Goal: Check status: Check status

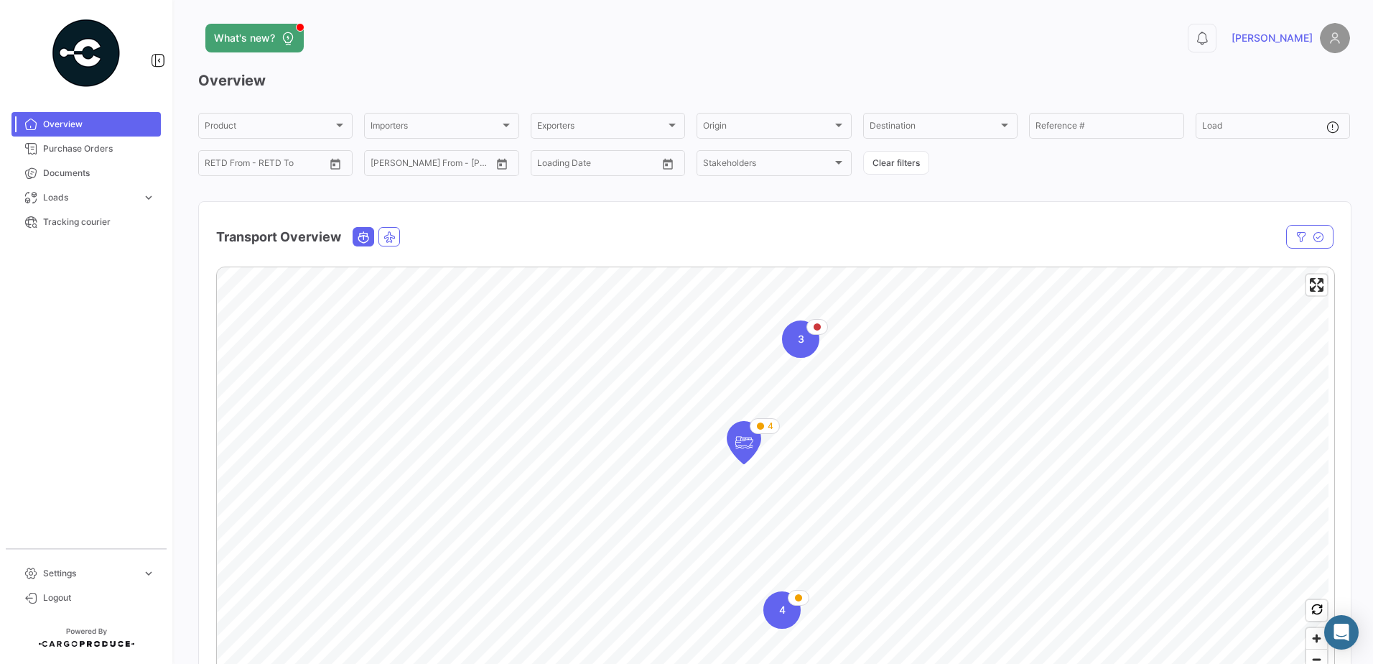
click at [228, 191] on div "Overview Product Product Importers Importers Exporters Exporters Origin Origin …" at bounding box center [774, 412] width 1152 height 684
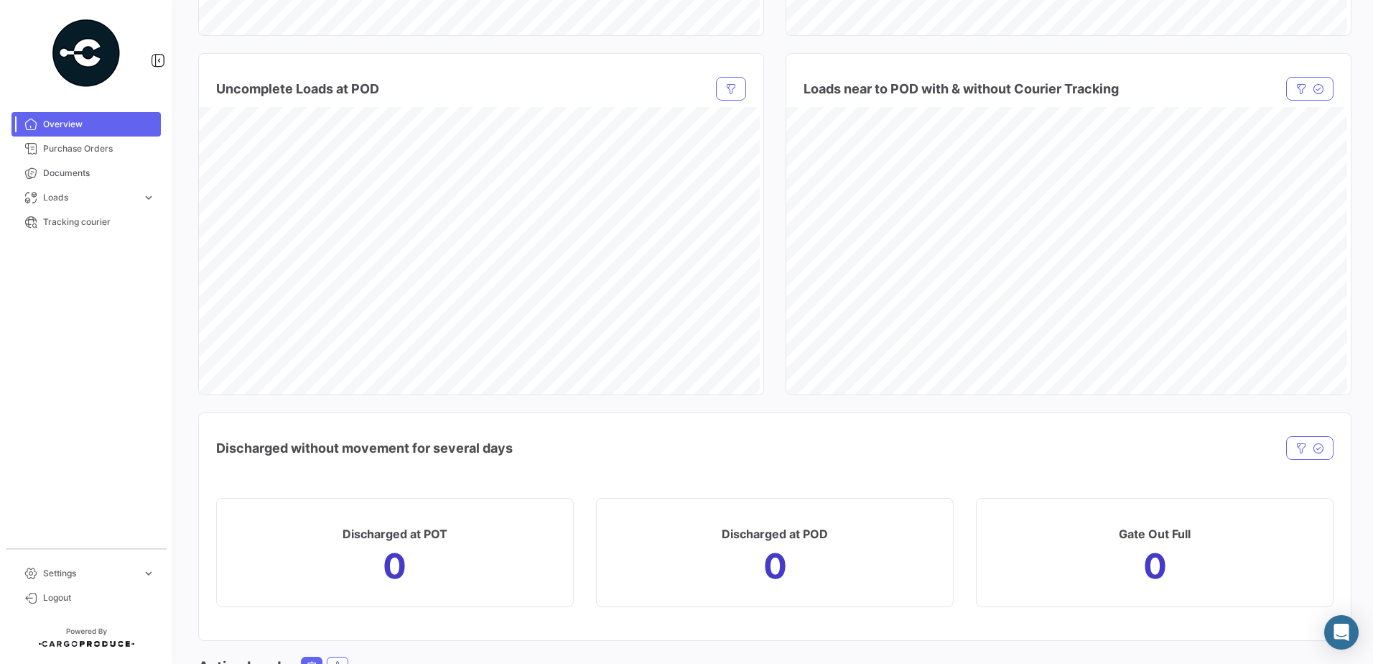
scroll to position [1602, 0]
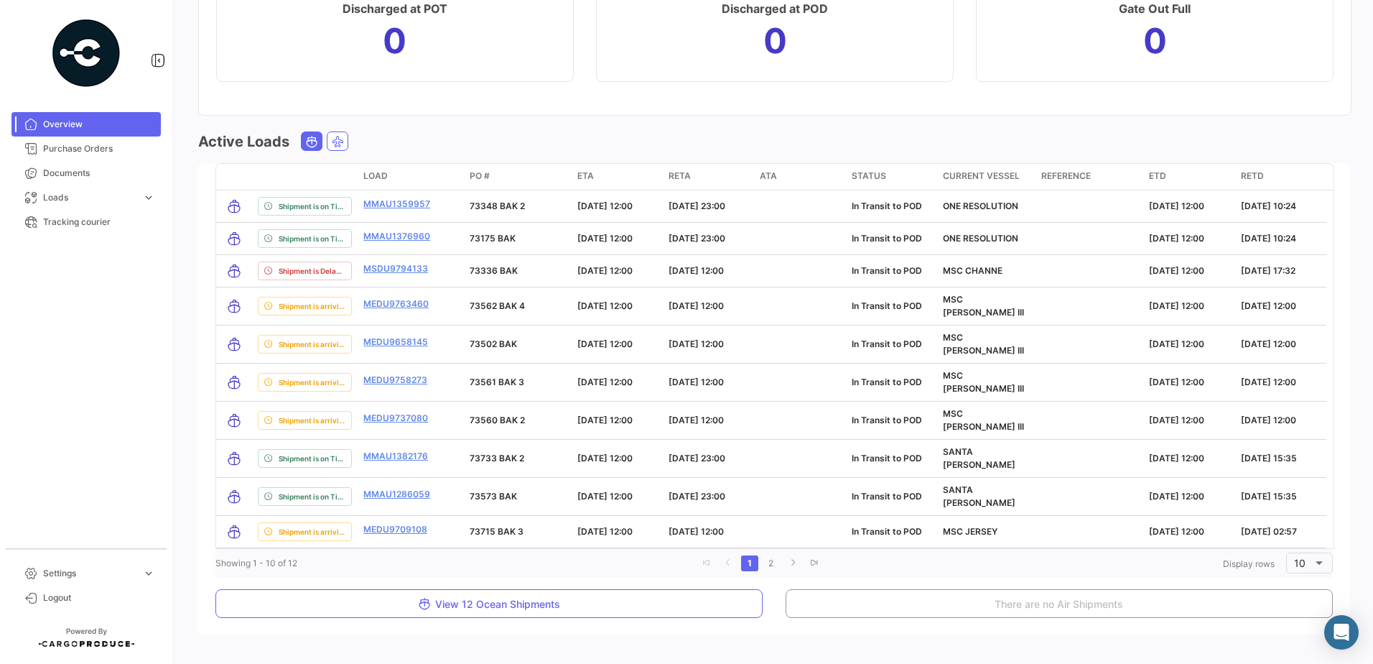
click at [429, 629] on div "What's new? 0 Marco Overview Product Product Importers Importers Exporters Expo…" at bounding box center [774, 332] width 1198 height 664
click at [452, 137] on div "Active Loads" at bounding box center [774, 141] width 1152 height 20
click at [1014, 606] on div "Active Loads transportMode delayStatus Load PO # ETA [PERSON_NAME] ATA Status C…" at bounding box center [774, 388] width 1152 height 515
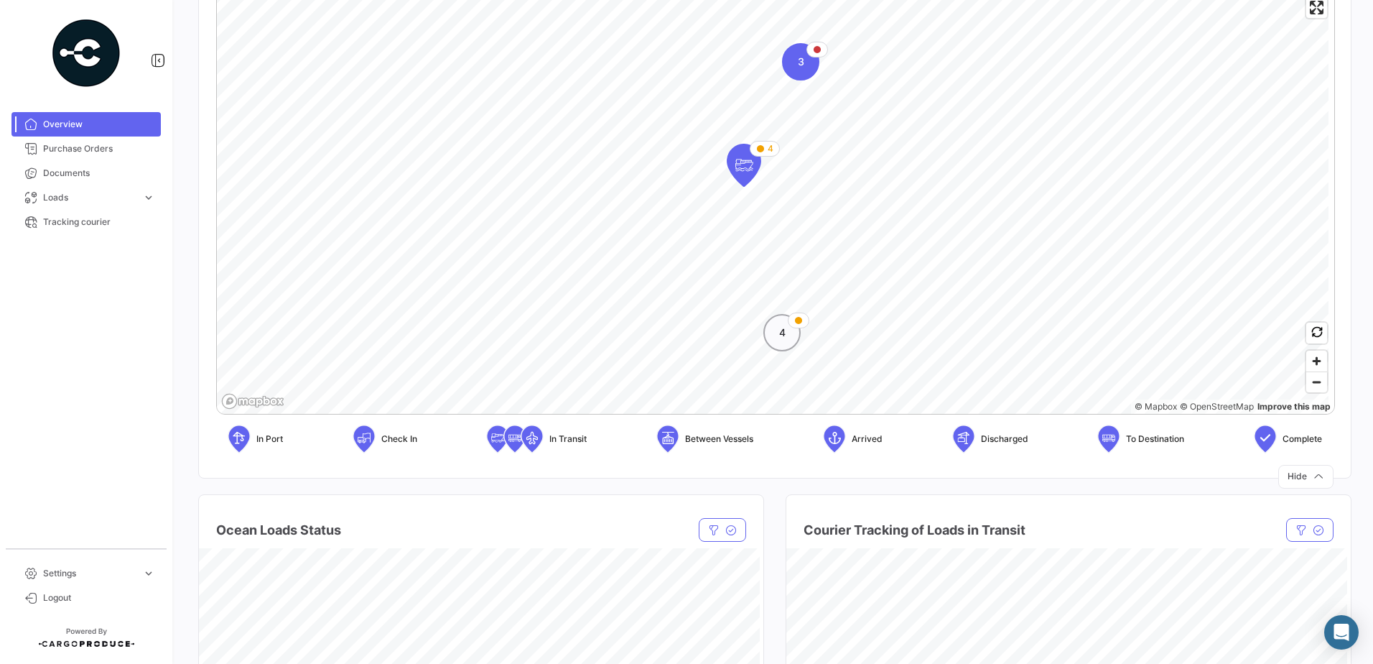
scroll to position [0, 0]
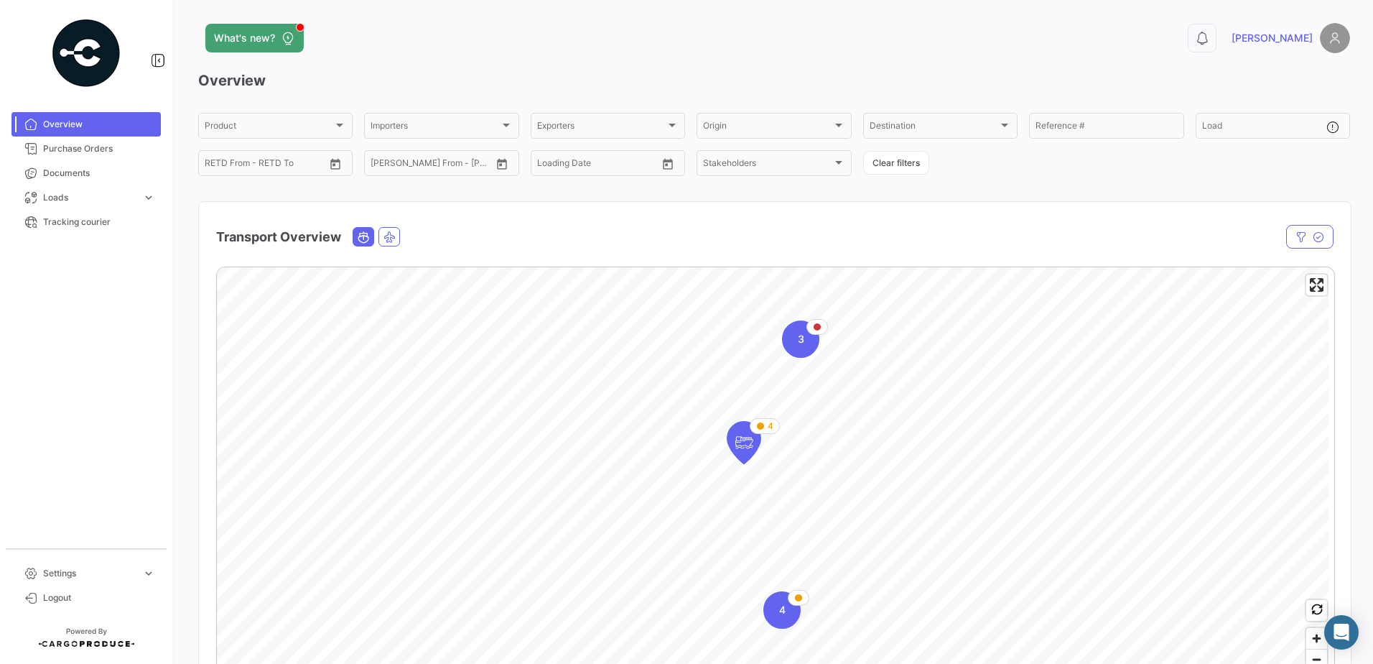
click at [733, 225] on div "Transport Overview" at bounding box center [607, 237] width 782 height 36
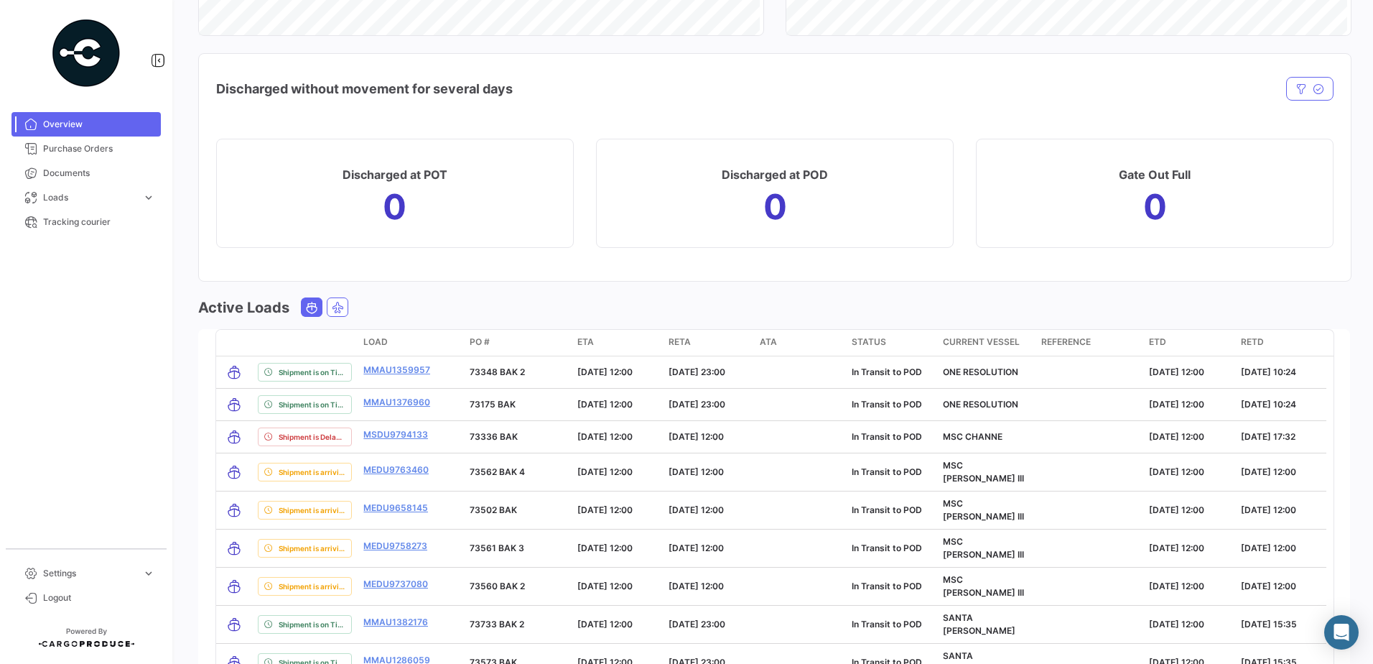
scroll to position [1580, 0]
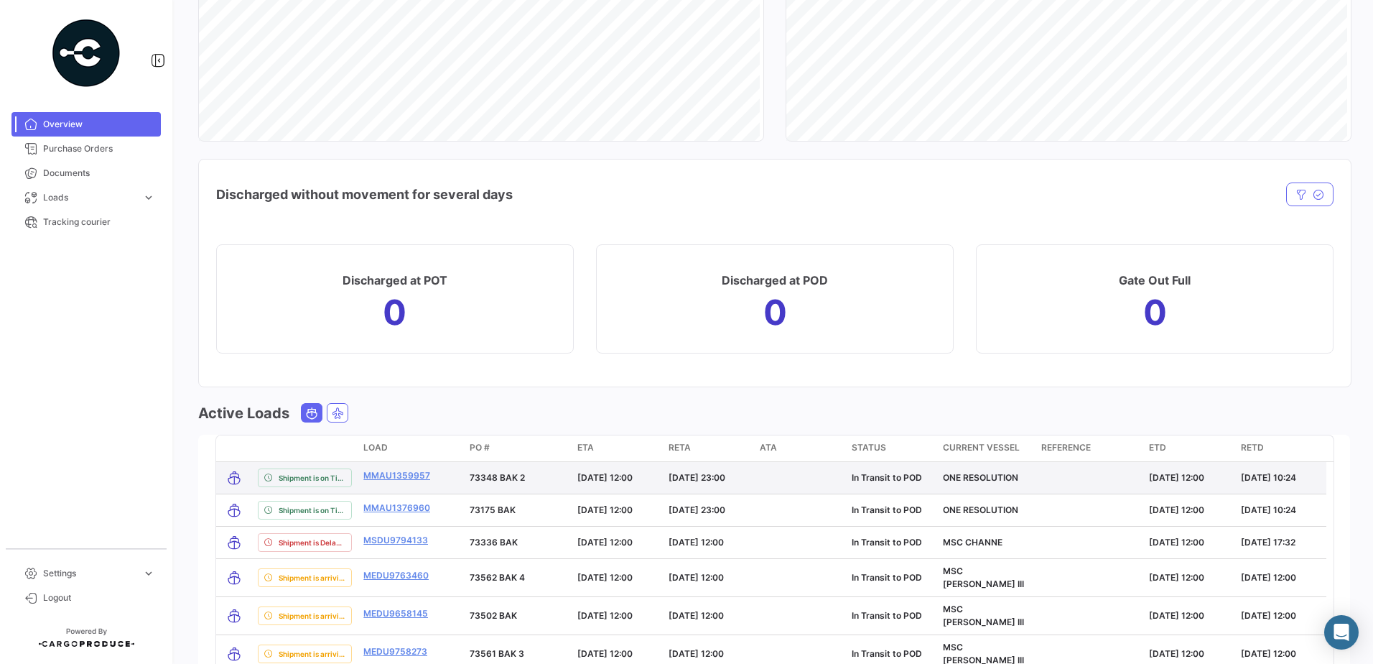
scroll to position [1508, 0]
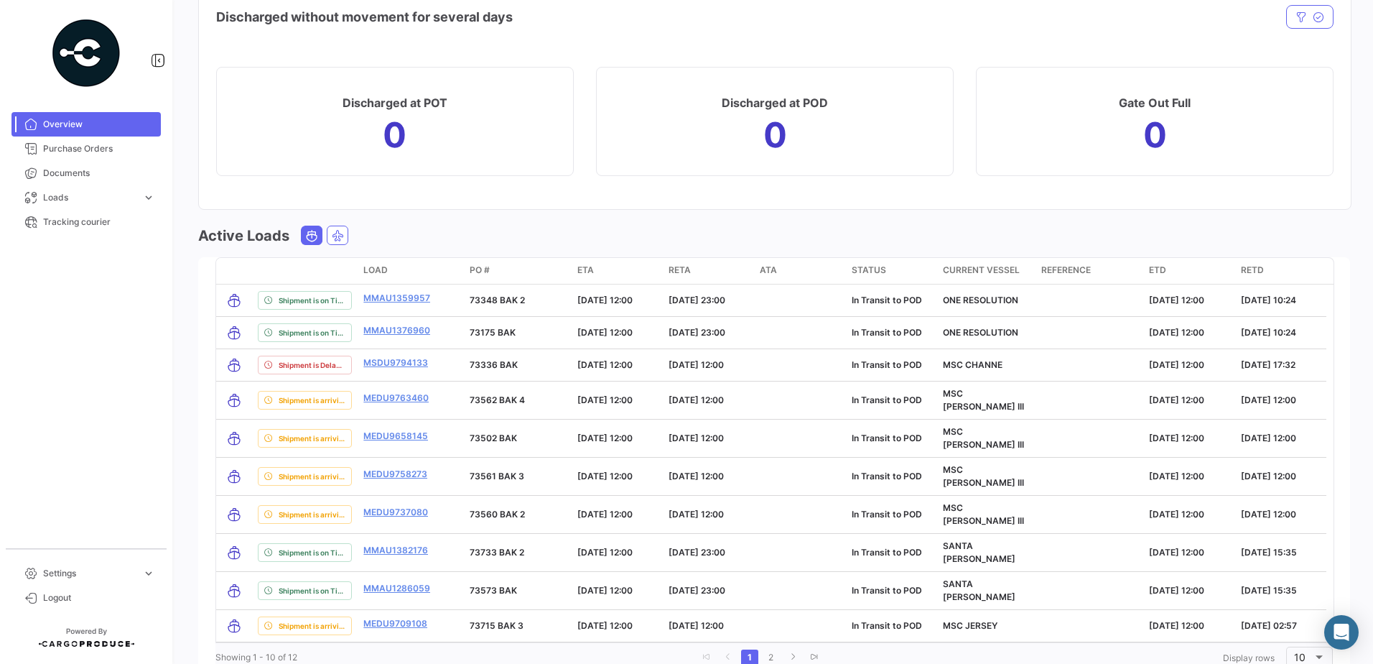
click at [773, 193] on mat-card "Discharged without movement for several days 10 days or more Days in the same s…" at bounding box center [775, 95] width 1154 height 228
click at [778, 208] on mat-card "Discharged without movement for several days 10 days or more Days in the same s…" at bounding box center [775, 95] width 1154 height 228
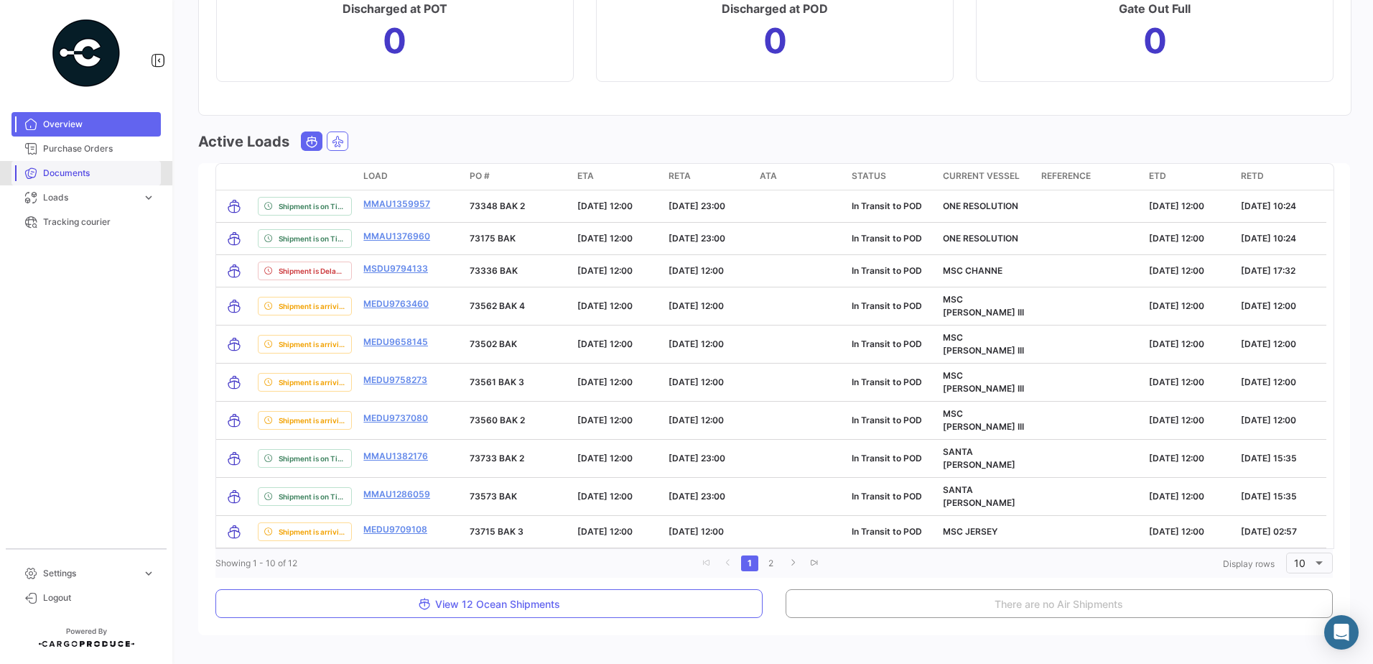
click at [78, 170] on span "Documents" at bounding box center [99, 173] width 112 height 13
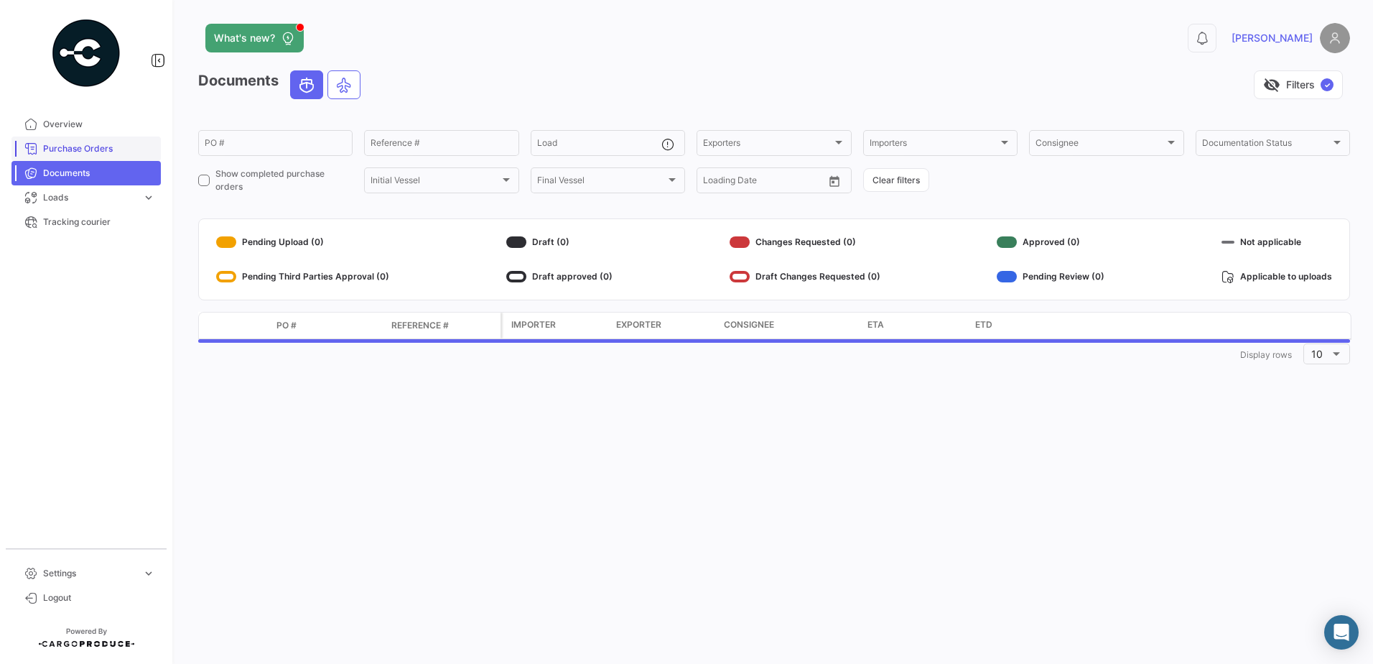
click at [75, 152] on span "Purchase Orders" at bounding box center [99, 148] width 112 height 13
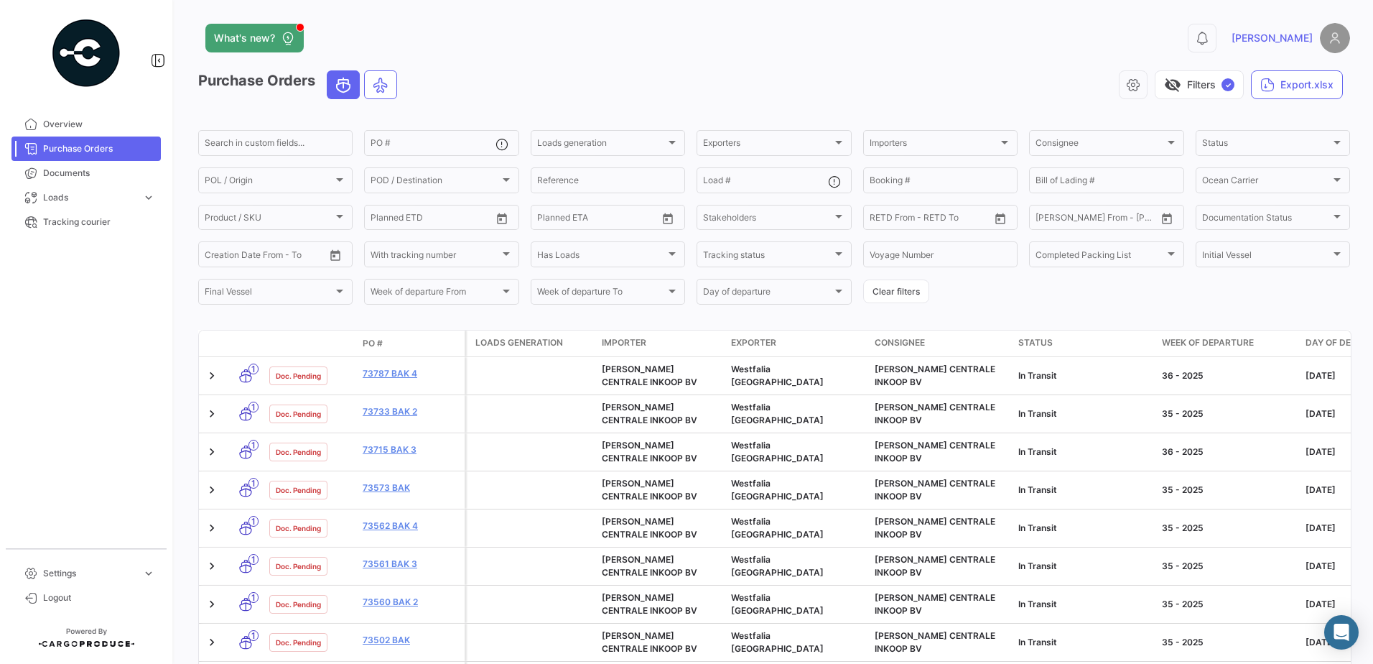
click at [687, 317] on div "Purchase Orders visibility_off Filters ✓ Export.xlsx Search in custom fields...…" at bounding box center [774, 608] width 1152 height 1077
click at [1193, 92] on button "visibility_off Filters ✓" at bounding box center [1199, 84] width 89 height 29
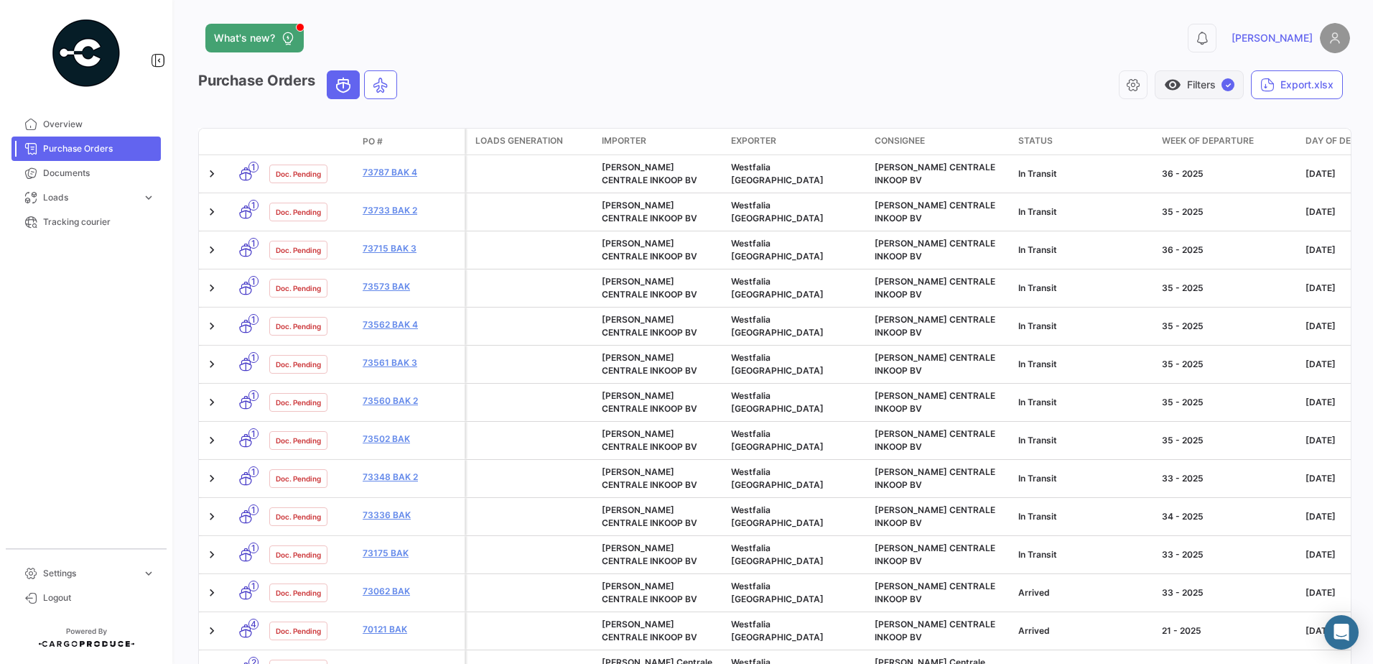
click at [1193, 92] on button "visibility Filters ✓" at bounding box center [1199, 84] width 89 height 29
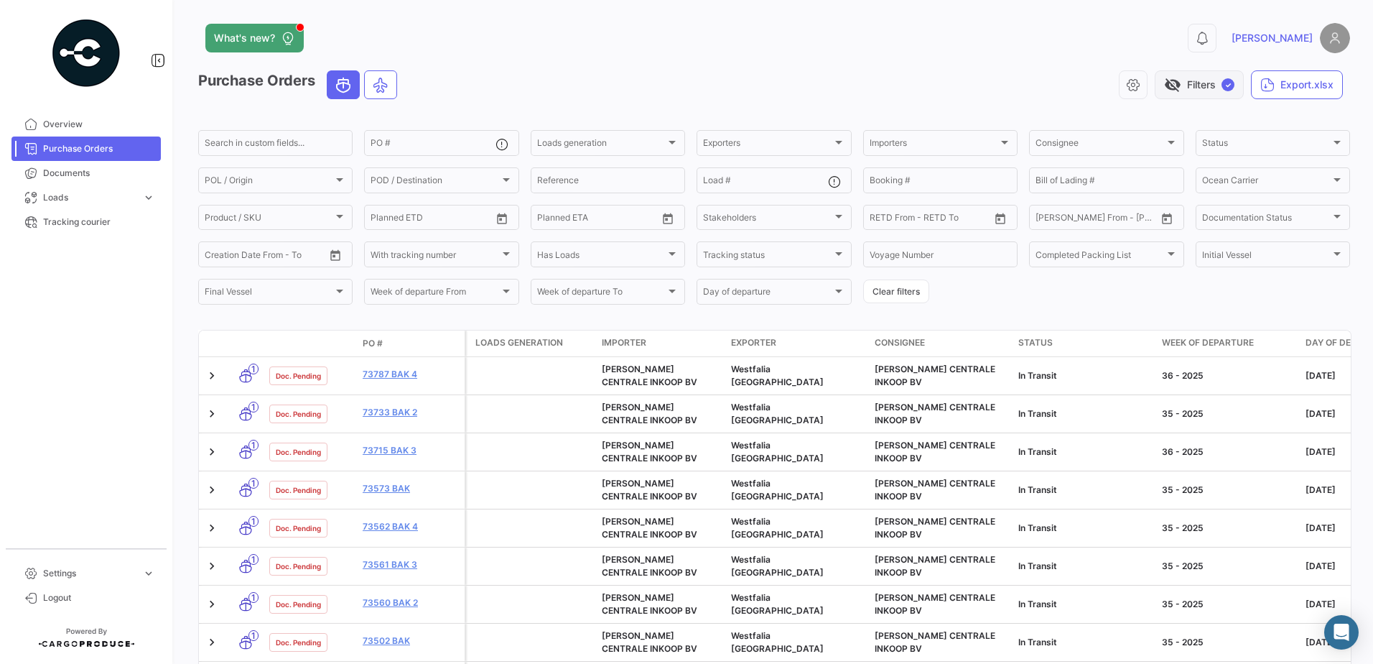
click at [1193, 92] on button "visibility_off Filters ✓" at bounding box center [1199, 84] width 89 height 29
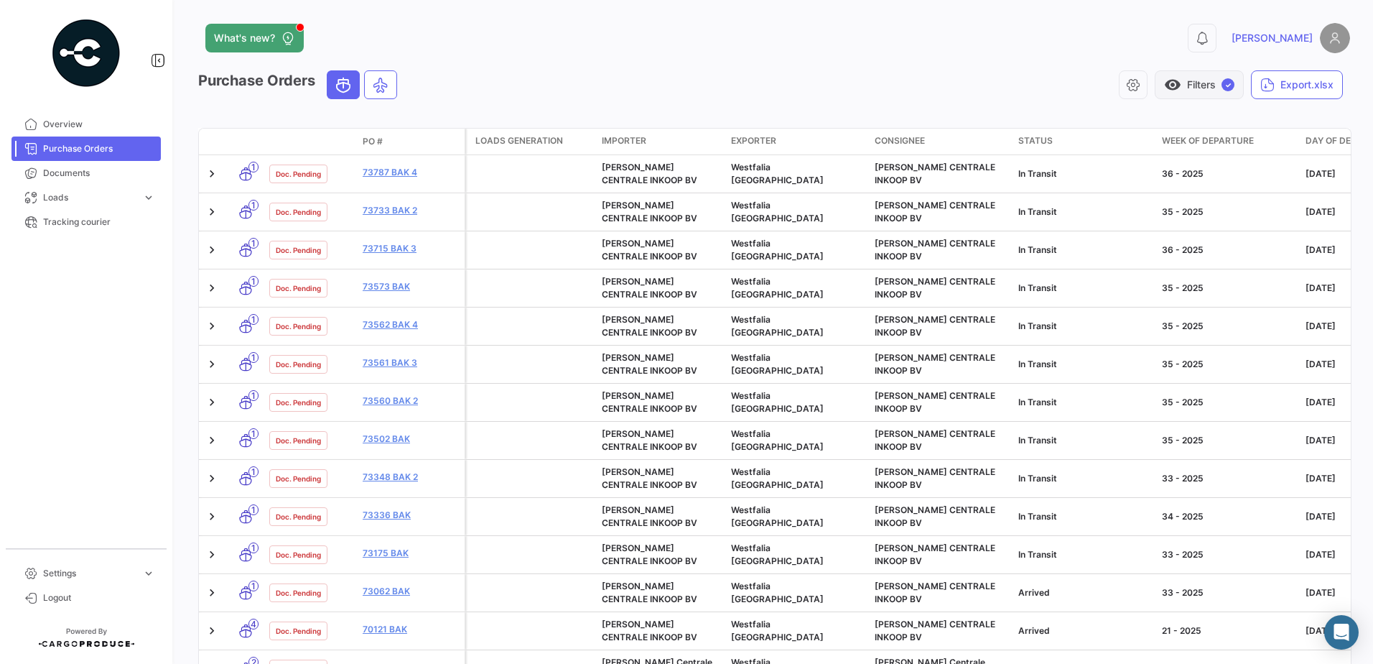
click at [1193, 92] on button "visibility Filters ✓" at bounding box center [1199, 84] width 89 height 29
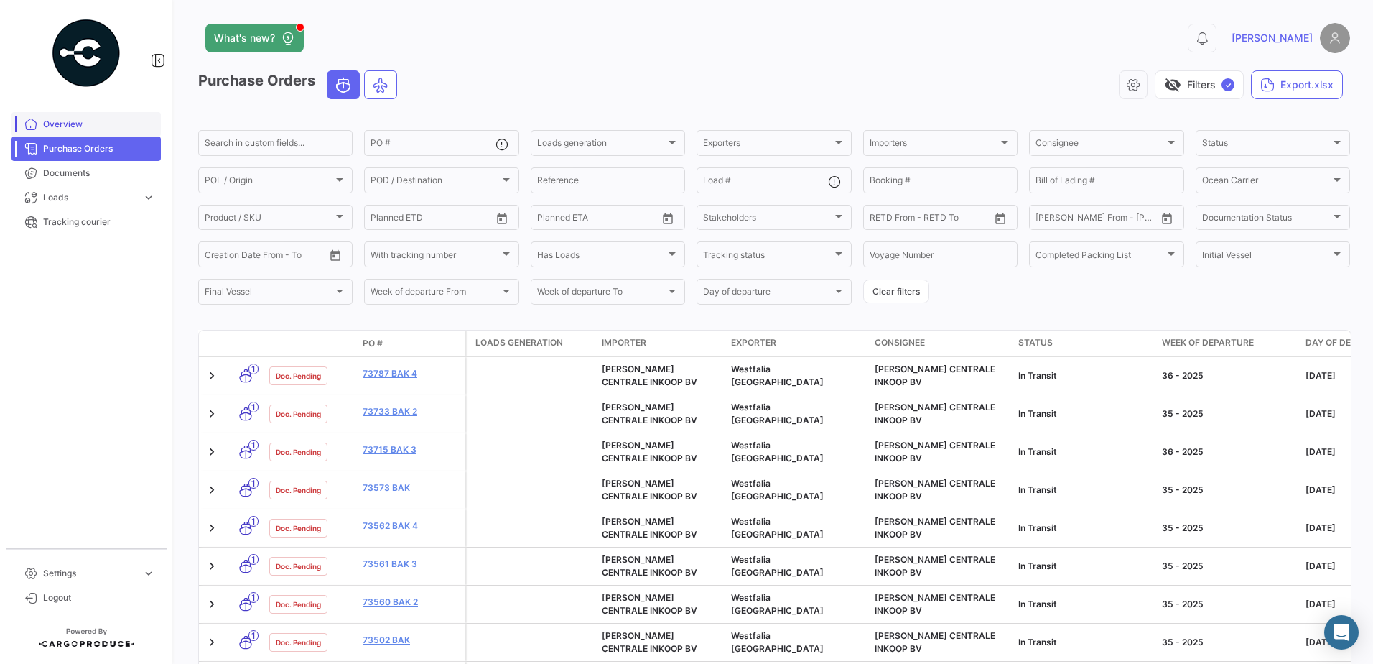
click at [80, 127] on span "Overview" at bounding box center [99, 124] width 112 height 13
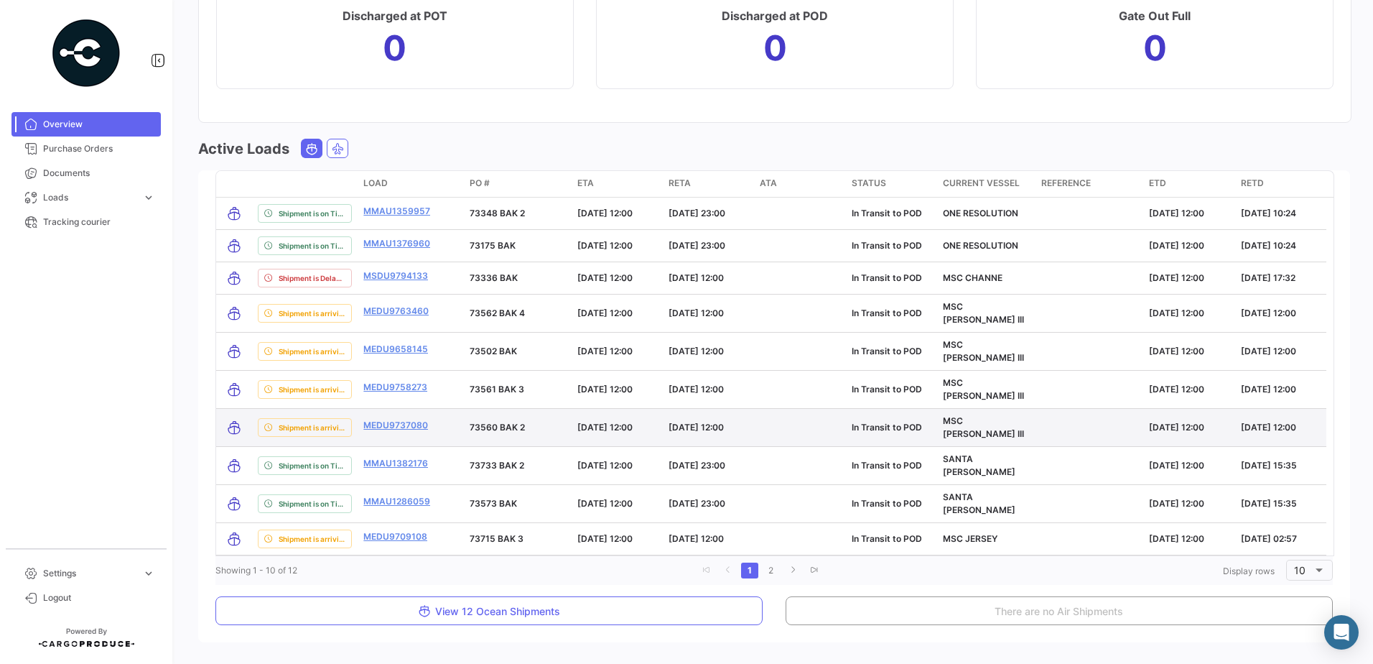
scroll to position [1602, 0]
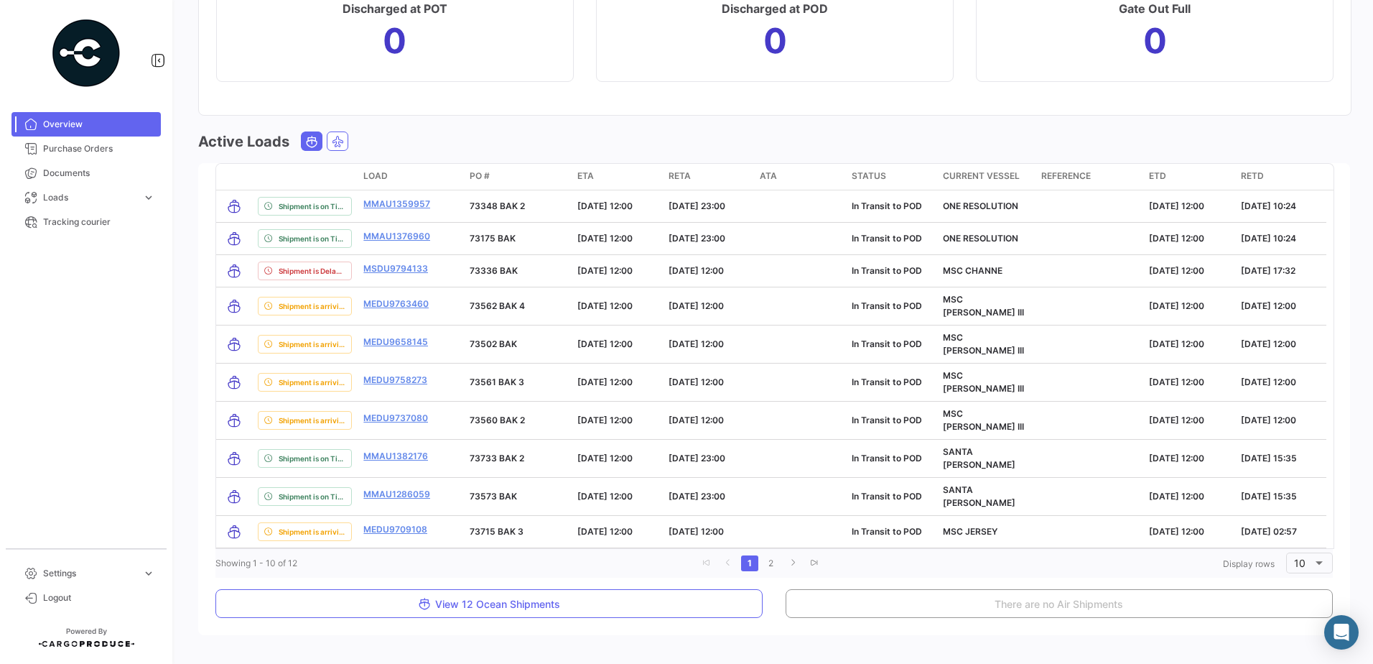
click at [842, 639] on div "What's new? 0 Marco Overview Product Product Importers Importers Exporters Expo…" at bounding box center [774, 332] width 1198 height 664
click at [159, 159] on link "Purchase Orders" at bounding box center [85, 148] width 149 height 24
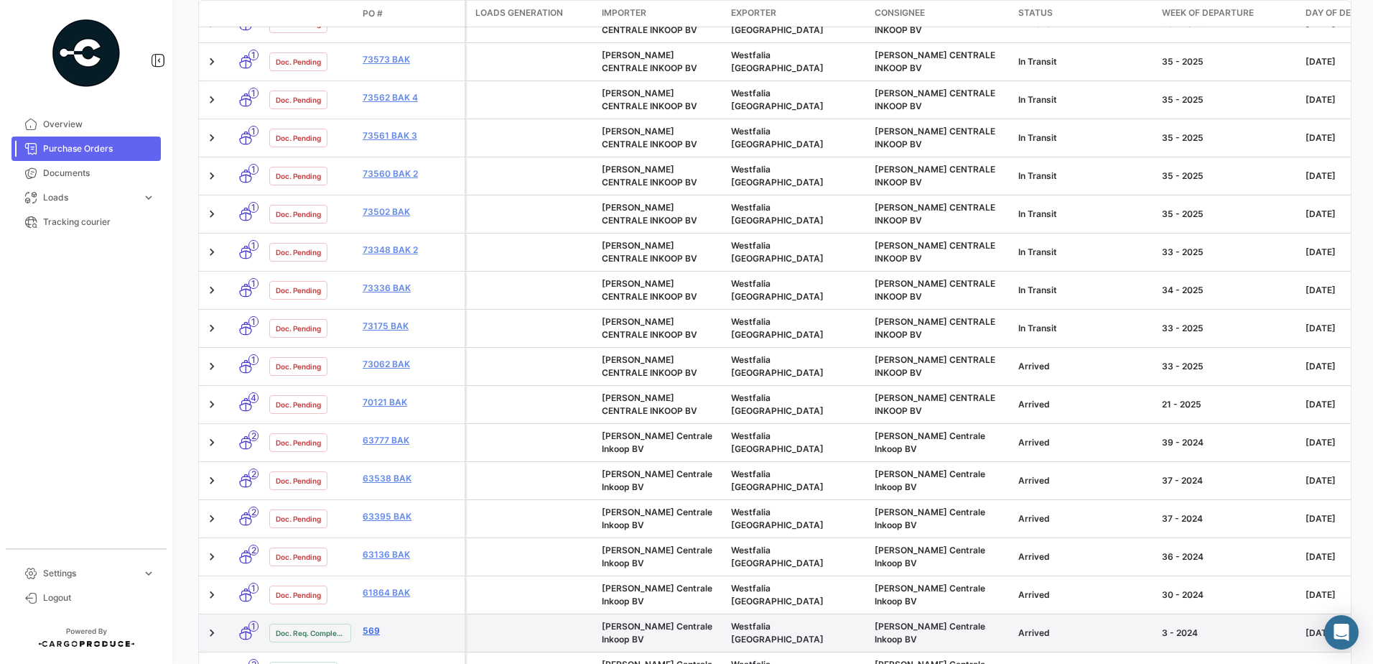
scroll to position [489, 0]
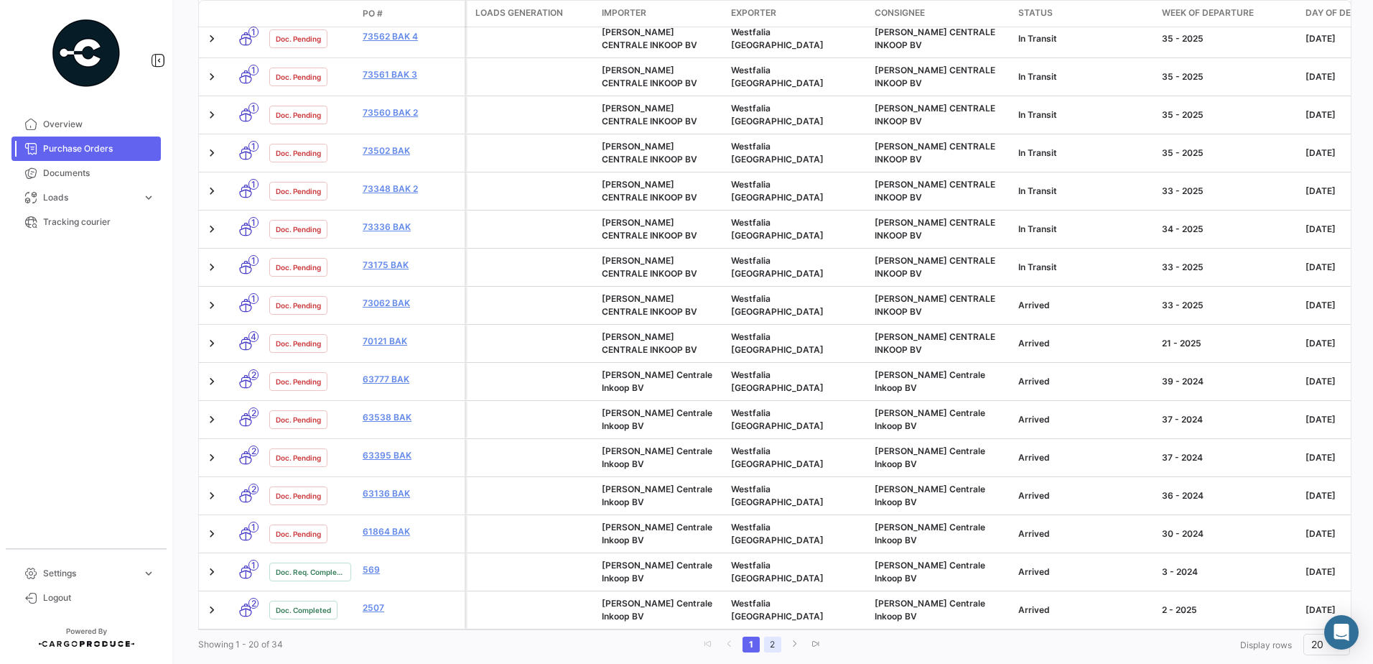
click at [766, 636] on link "2" at bounding box center [772, 644] width 17 height 16
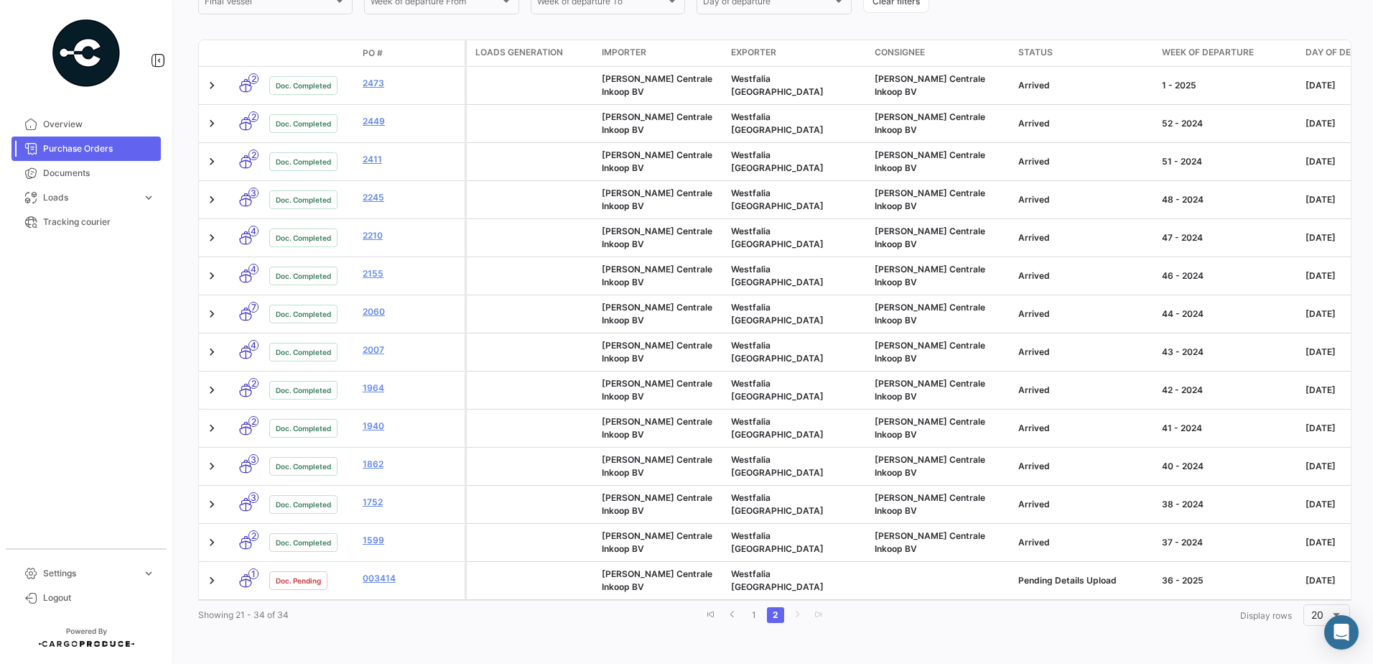
scroll to position [221, 0]
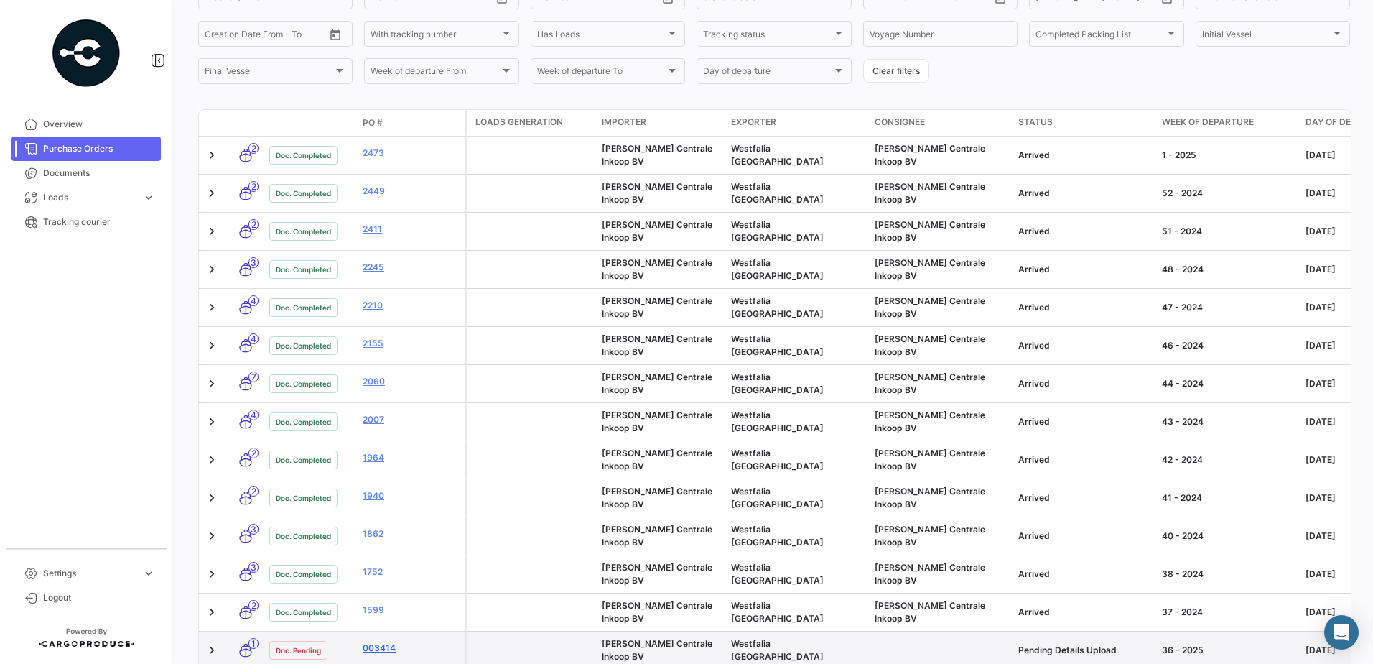
click at [383, 641] on link "003414" at bounding box center [411, 647] width 96 height 13
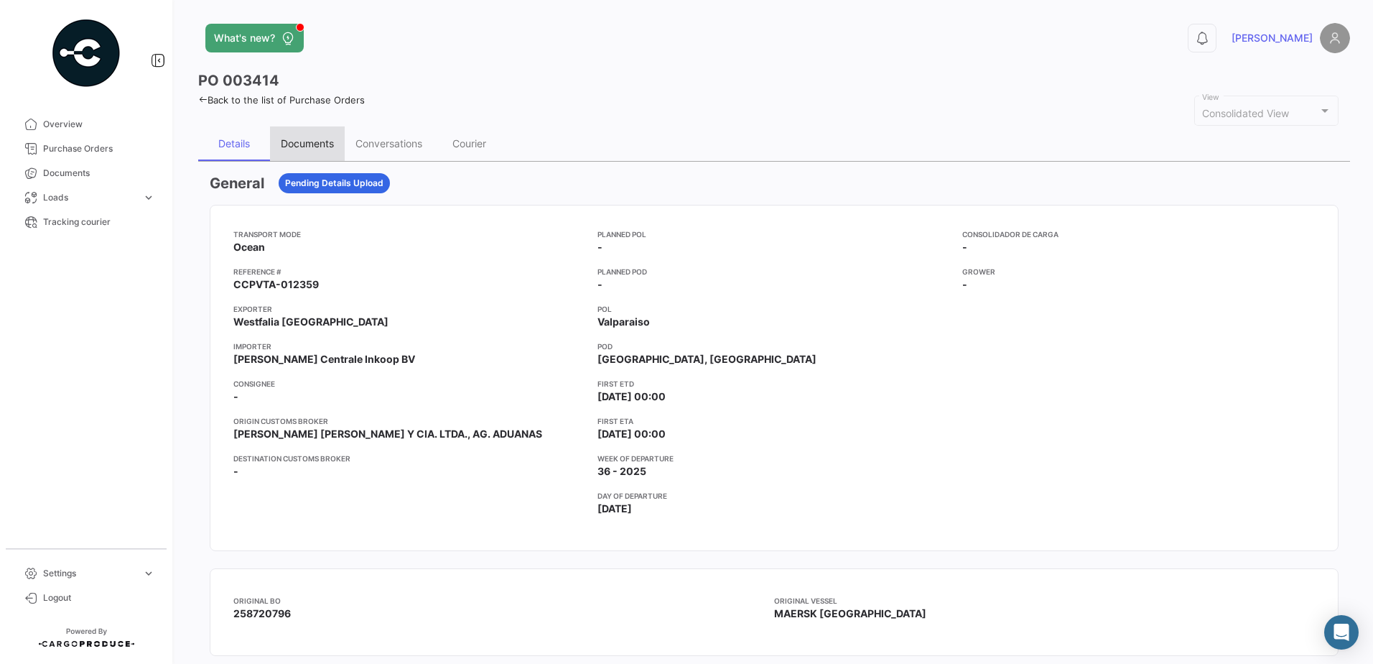
click at [334, 150] on div "Documents" at bounding box center [307, 143] width 75 height 34
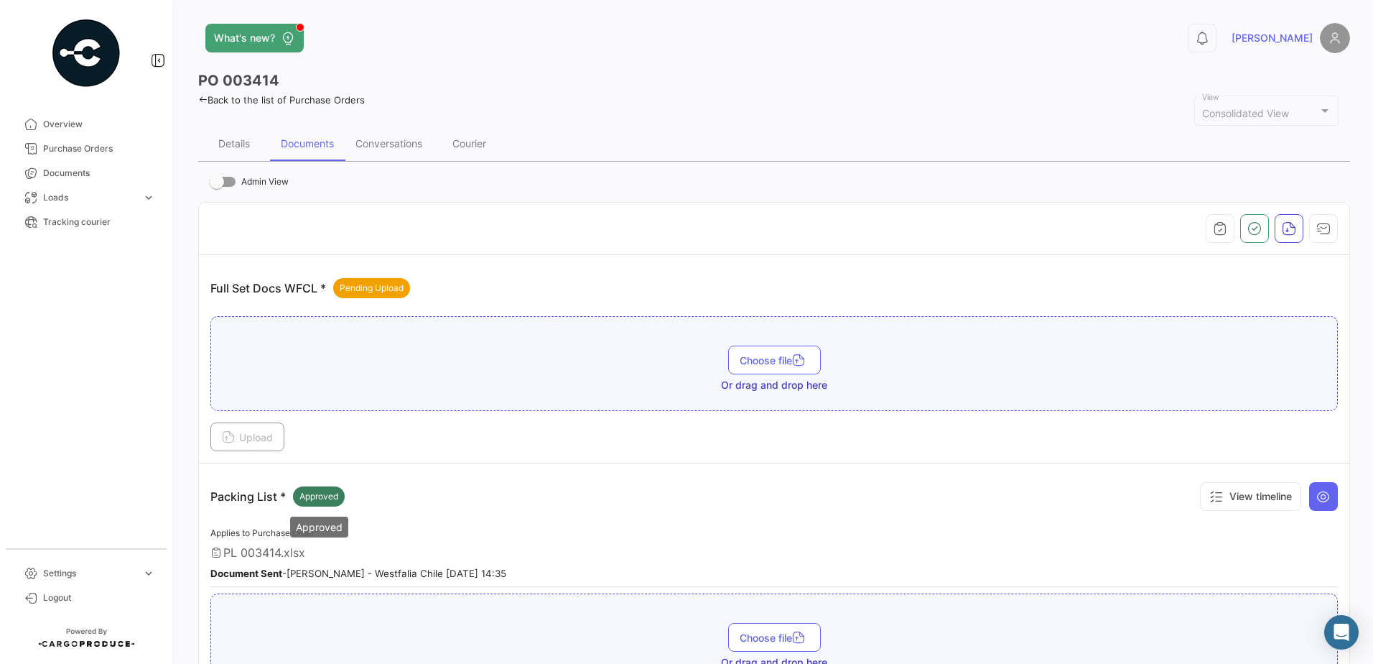
scroll to position [72, 0]
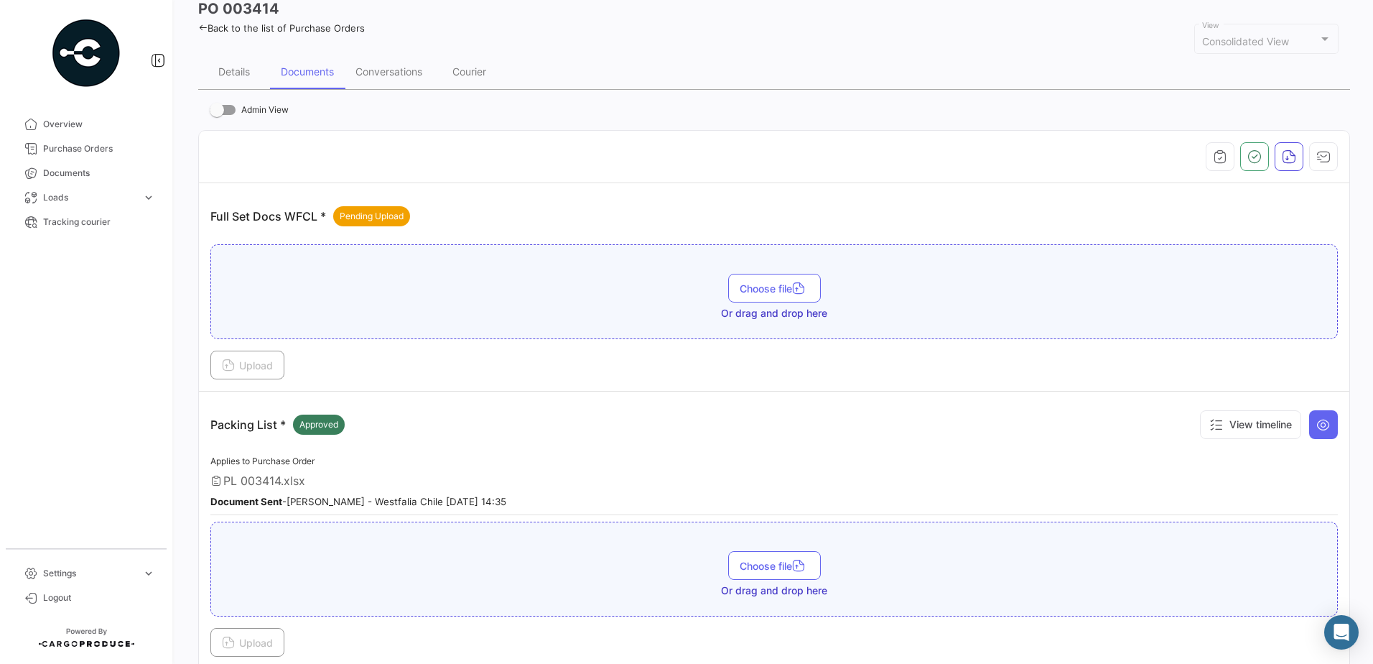
click at [228, 473] on span "PL 003414.xlsx" at bounding box center [264, 480] width 82 height 14
click at [222, 480] on div "PL 003414.xlsx" at bounding box center [774, 480] width 1128 height 14
click at [263, 501] on b "Document Sent" at bounding box center [246, 501] width 72 height 11
click at [364, 509] on div "Applies to Purchase Order PL 003414.xlsx Document Sent - [PERSON_NAME] - Westfa…" at bounding box center [774, 484] width 1128 height 63
click at [216, 479] on icon at bounding box center [215, 480] width 11 height 11
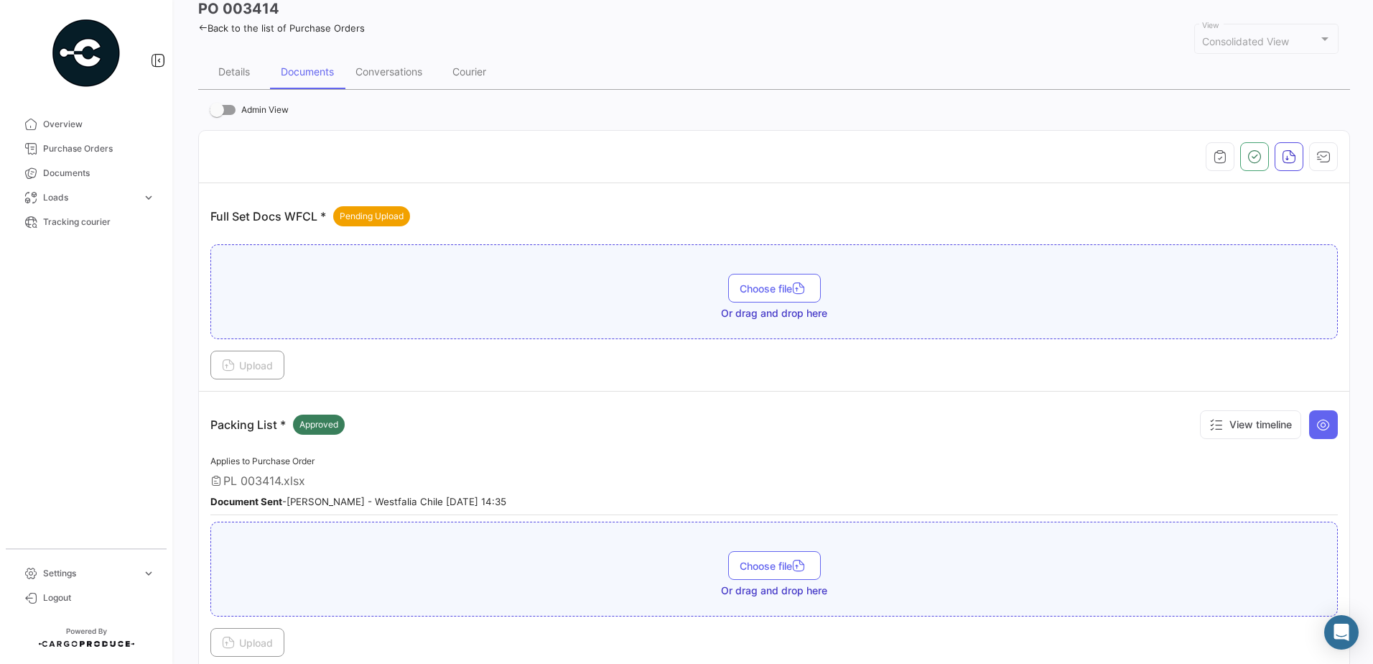
drag, startPoint x: 215, startPoint y: 478, endPoint x: 234, endPoint y: 508, distance: 35.5
click at [231, 507] on b "Document Sent" at bounding box center [246, 501] width 72 height 11
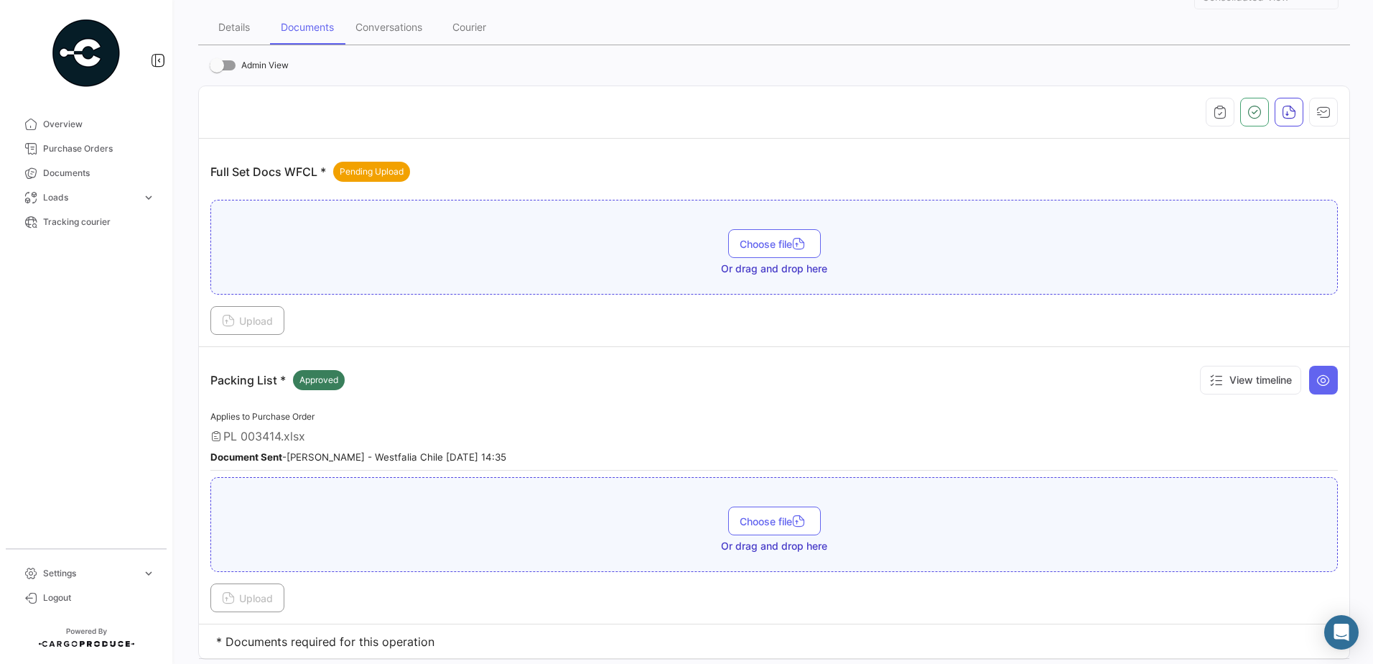
scroll to position [158, 0]
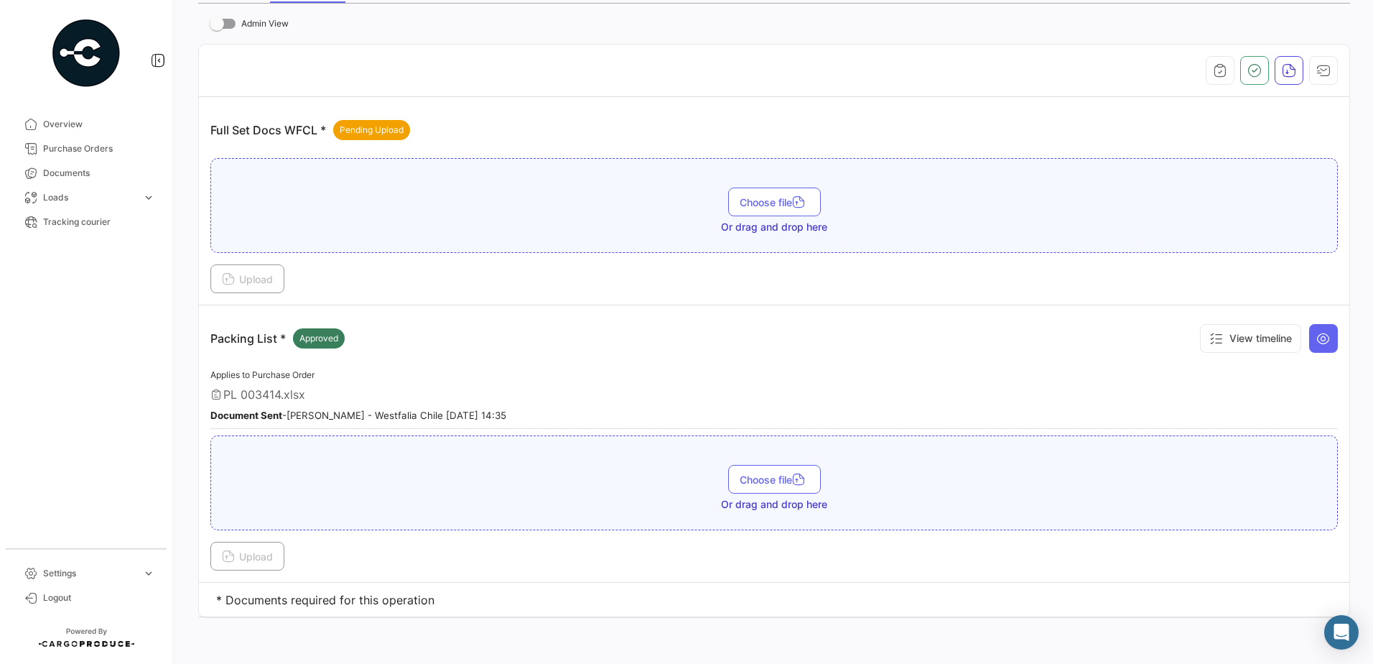
click at [254, 575] on td "Packing List * Approved View timeline Applies to Purchase Order PL 003414.xlsx …" at bounding box center [774, 443] width 1151 height 277
click at [1299, 335] on div "View timeline" at bounding box center [1266, 338] width 144 height 43
click at [1309, 341] on button at bounding box center [1323, 338] width 29 height 29
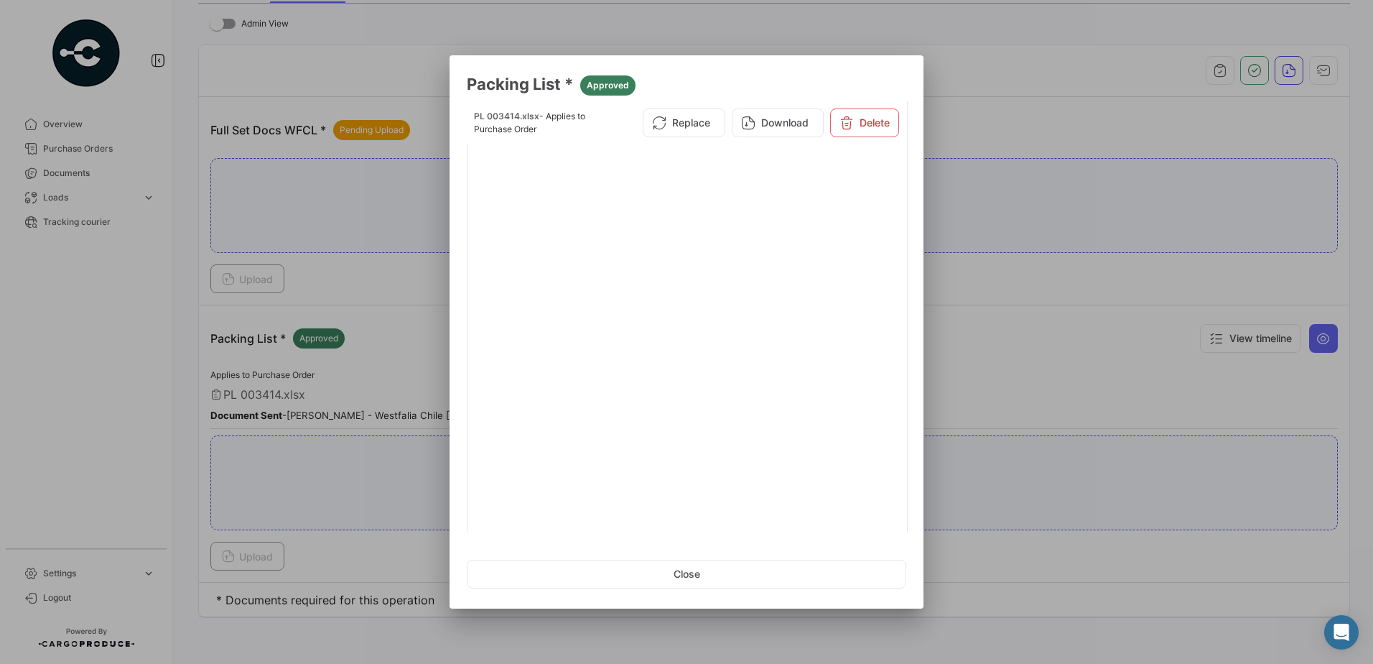
click at [238, 379] on div at bounding box center [686, 332] width 1373 height 664
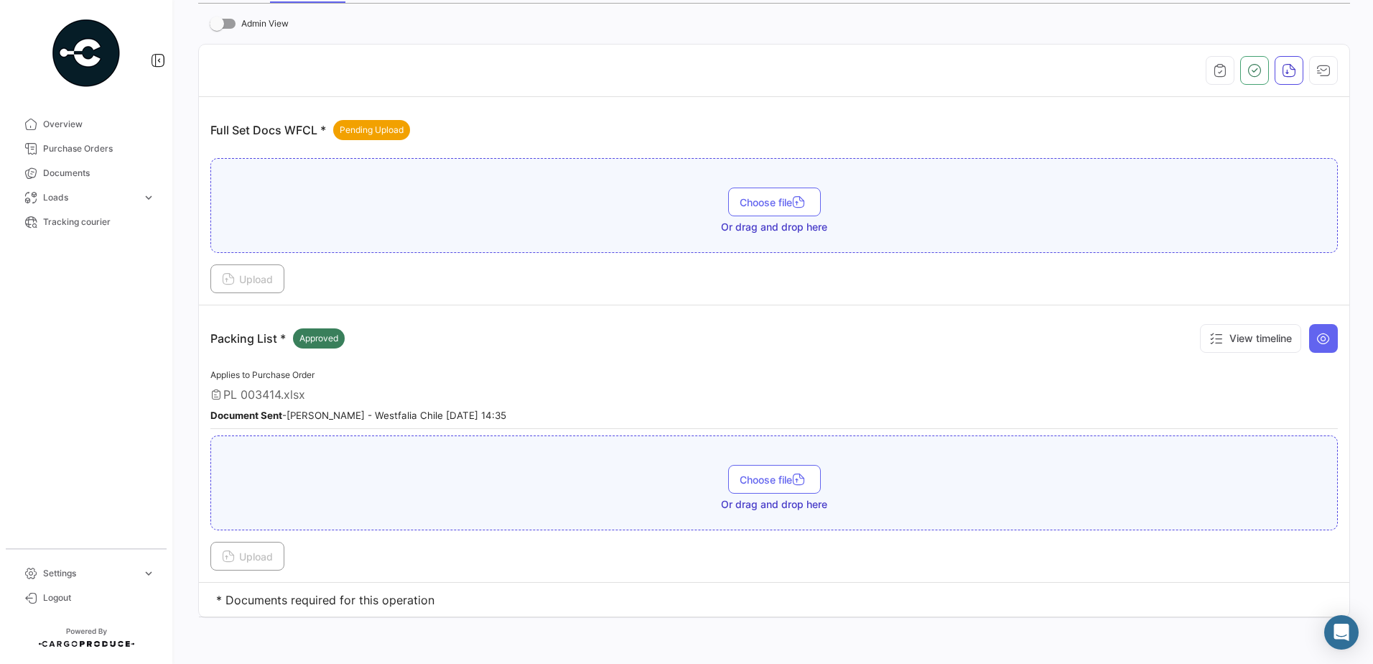
click at [488, 338] on div "Packing List * Approved View timeline" at bounding box center [774, 338] width 1128 height 43
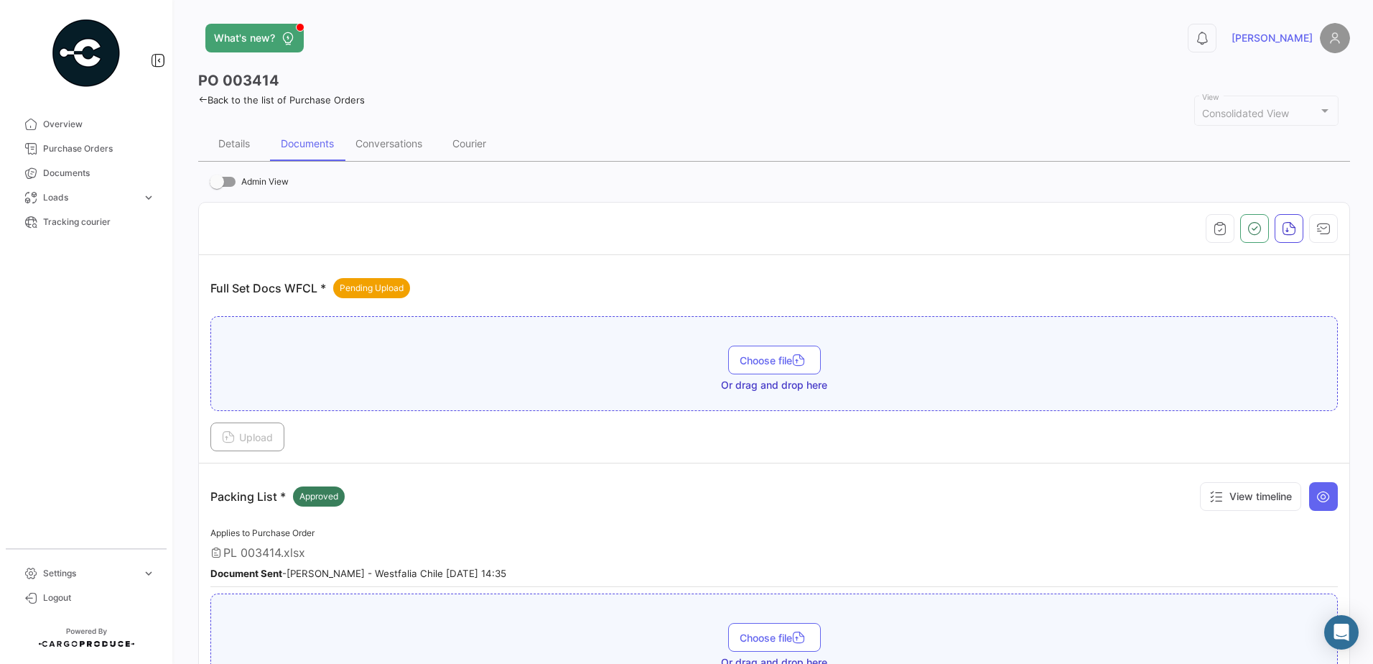
click at [1033, 154] on div "Details Documents Conversations Courier" at bounding box center [774, 143] width 1152 height 34
drag, startPoint x: 365, startPoint y: 170, endPoint x: 377, endPoint y: 161, distance: 15.4
click at [205, 98] on icon at bounding box center [202, 99] width 9 height 9
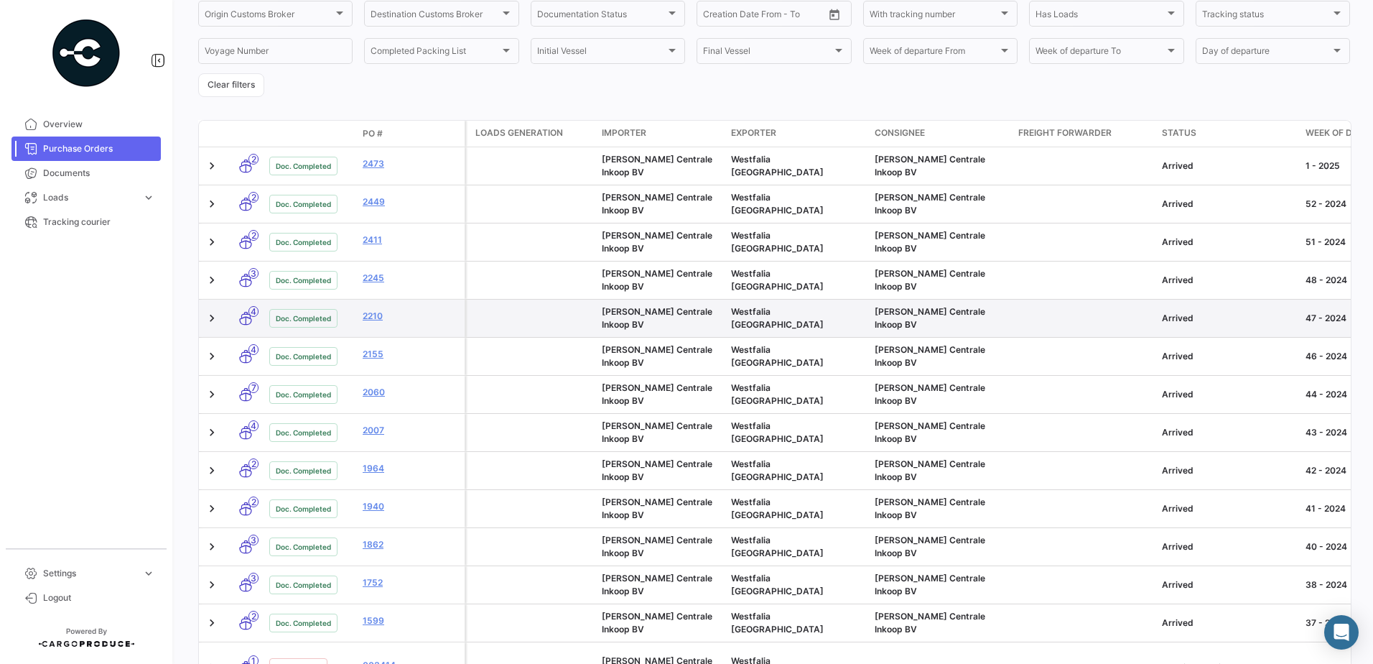
scroll to position [257, 0]
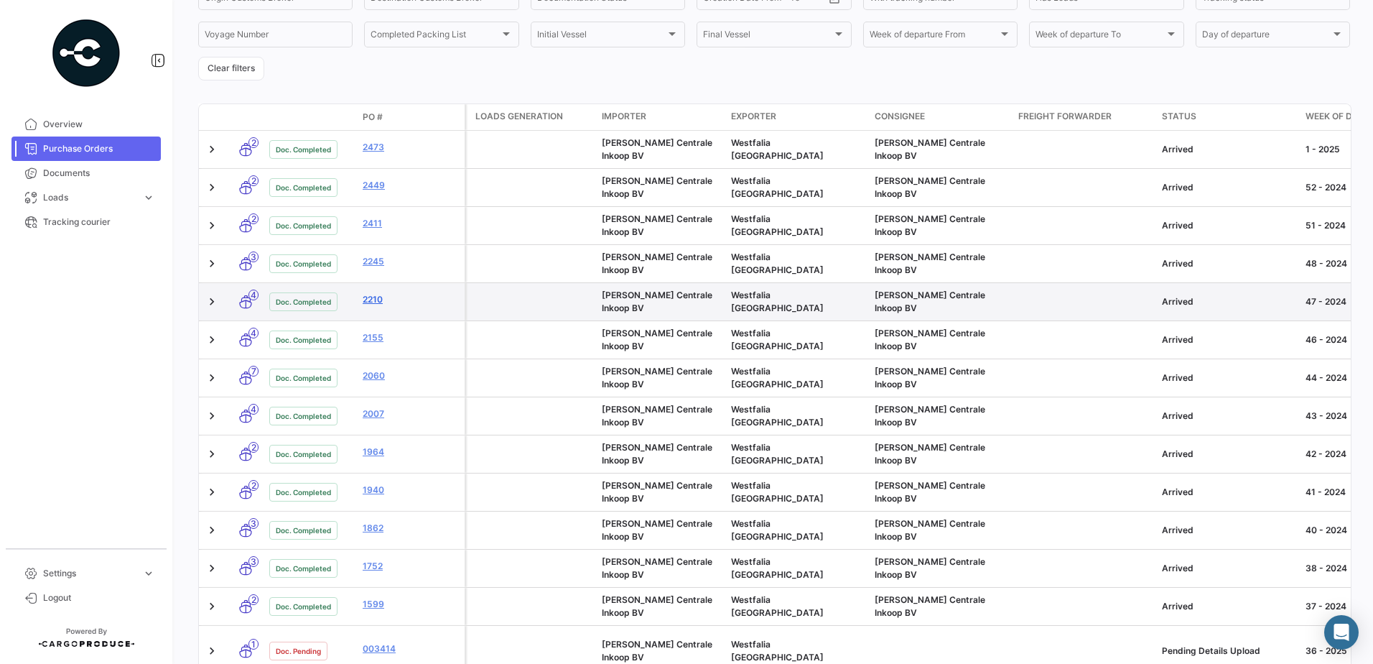
drag, startPoint x: 378, startPoint y: 264, endPoint x: 424, endPoint y: 272, distance: 46.5
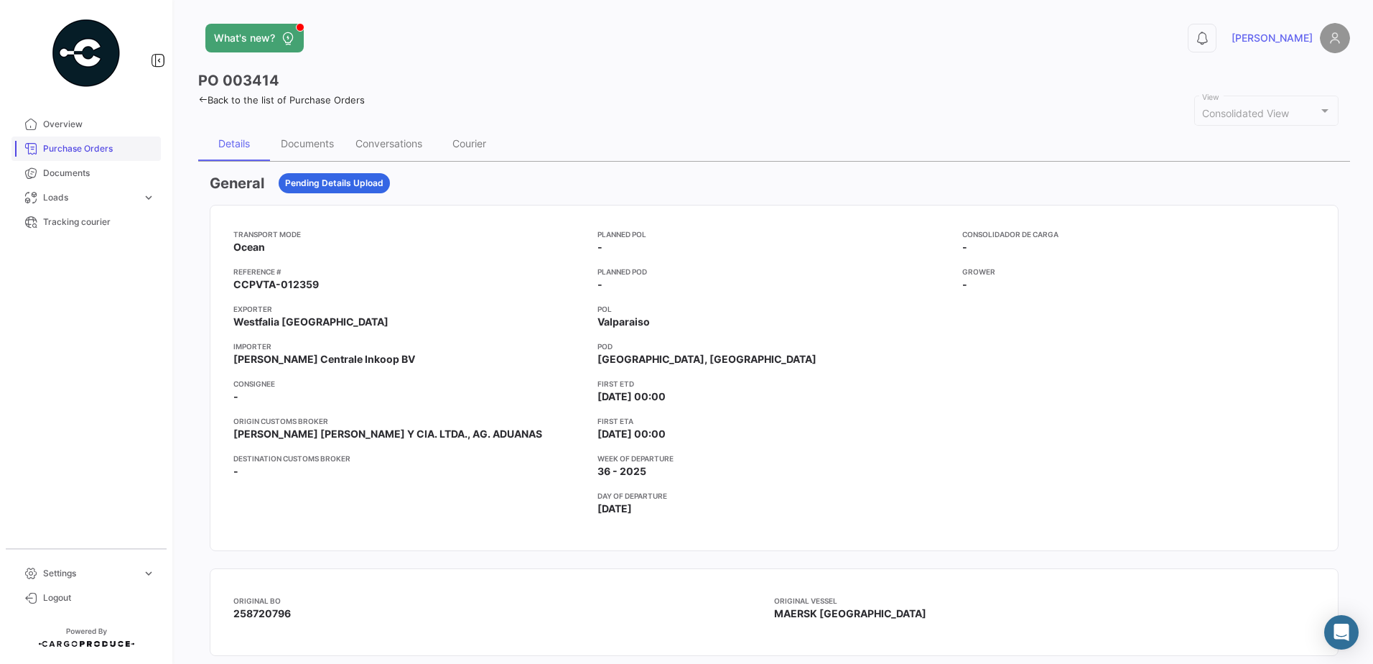
click at [96, 147] on span "Purchase Orders" at bounding box center [99, 148] width 112 height 13
